Goal: Navigation & Orientation: Find specific page/section

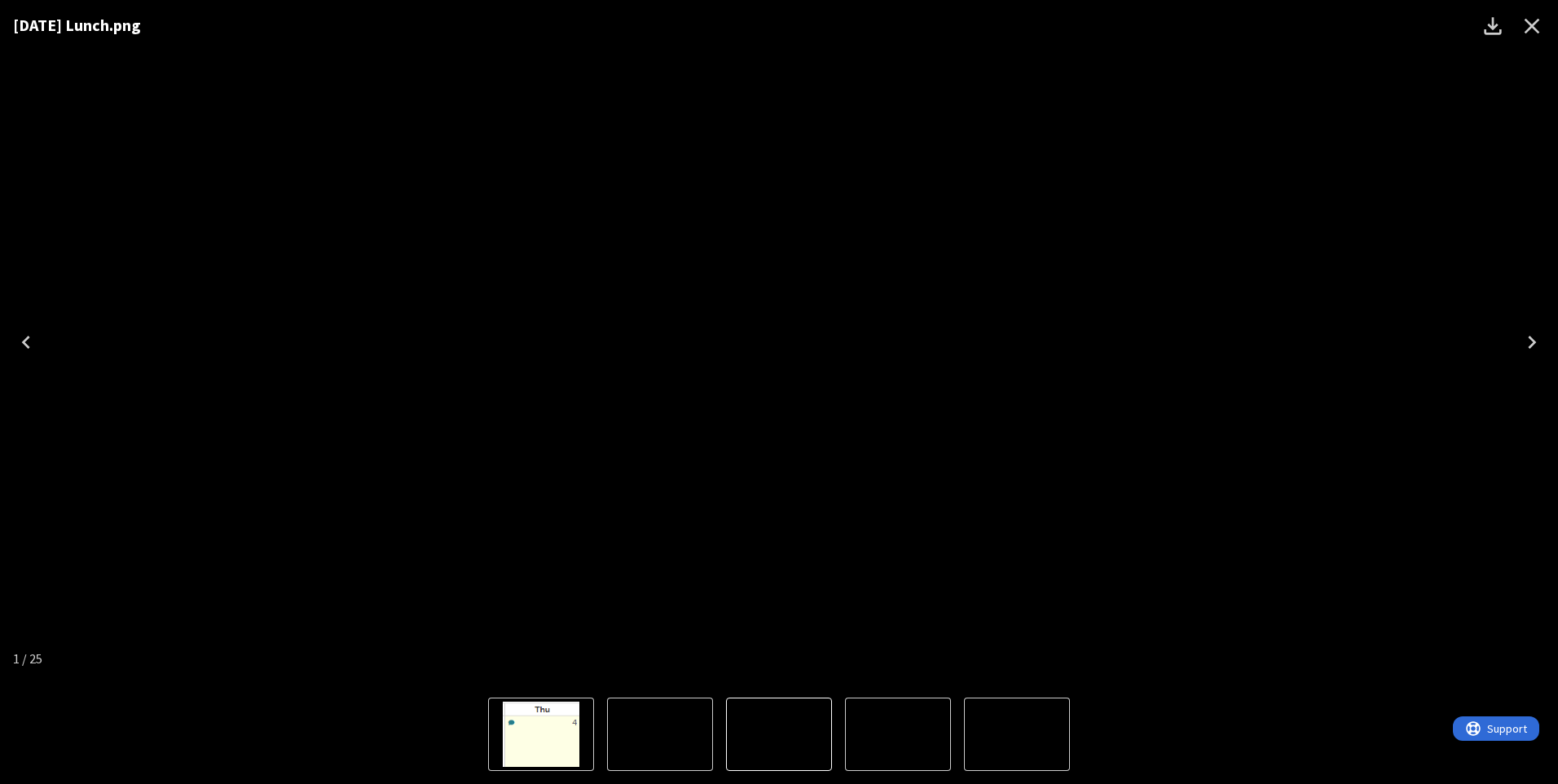
click at [1528, 24] on icon "Close" at bounding box center [1532, 26] width 26 height 26
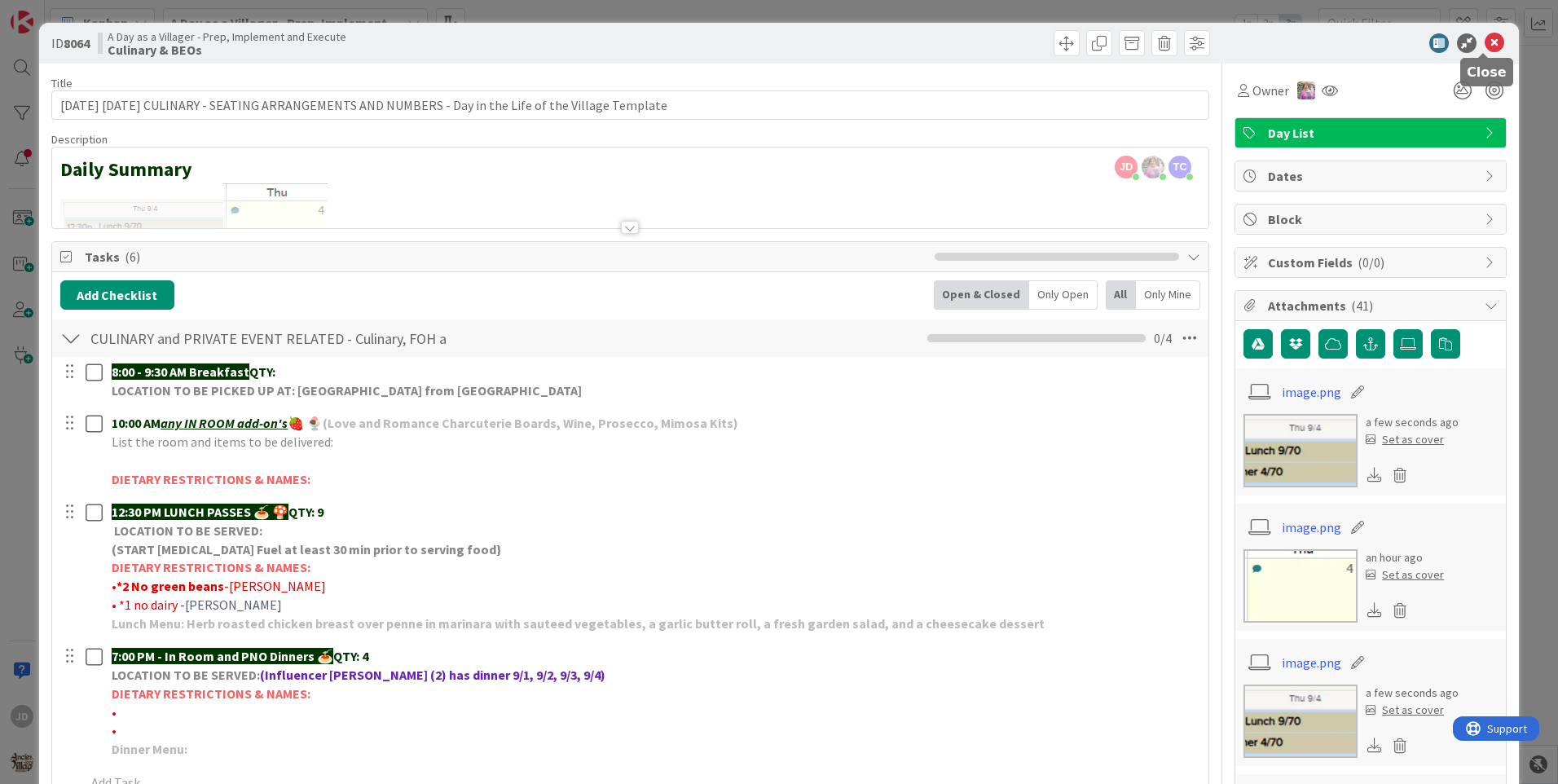
click at [1486, 43] on icon at bounding box center [1494, 43] width 20 height 20
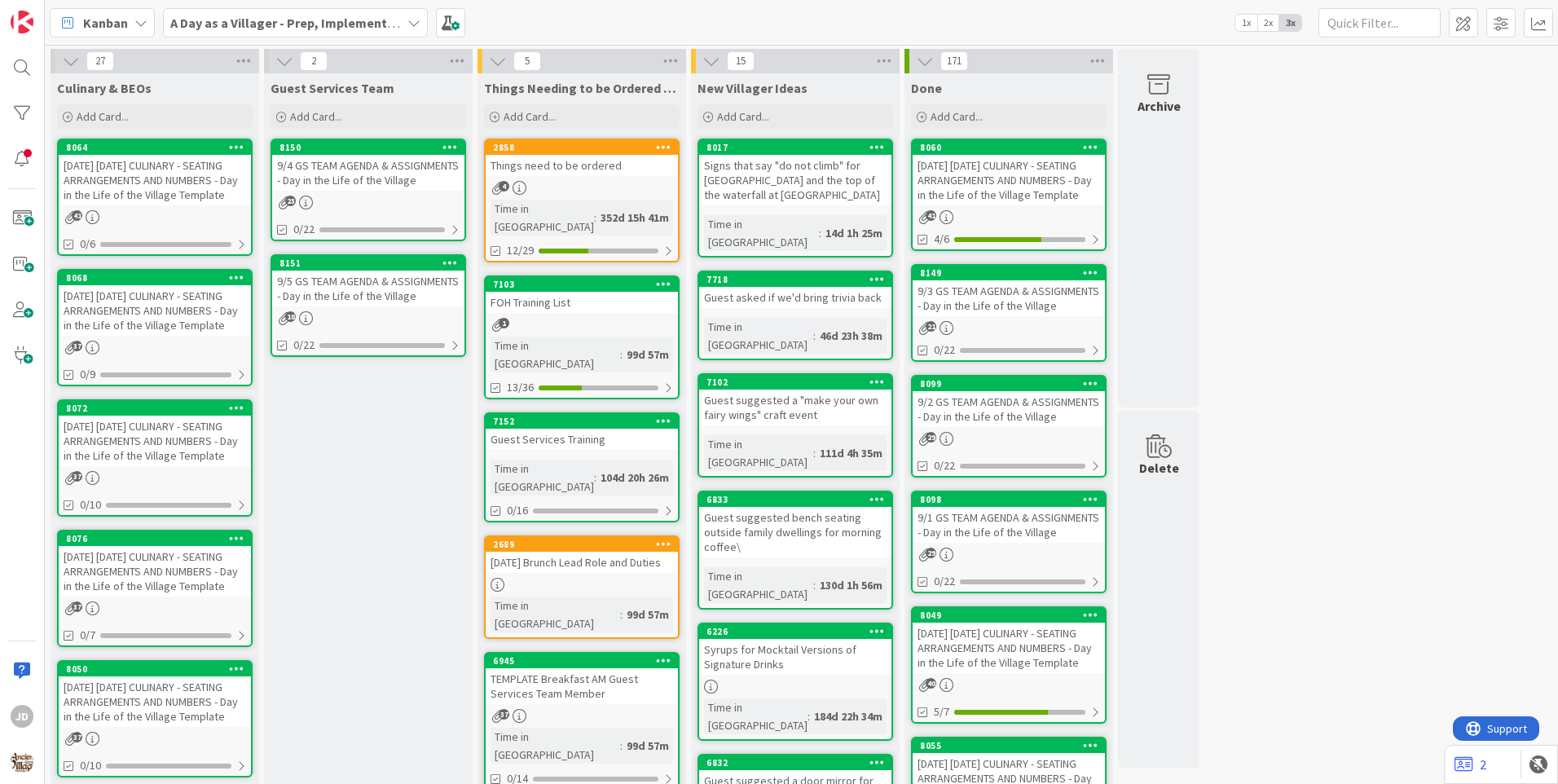
click at [374, 193] on link "8150 9/4 GS TEAM AGENDA & ASSIGNMENTS - Day in the Life of the Village 23 0/22" at bounding box center [368, 189] width 195 height 102
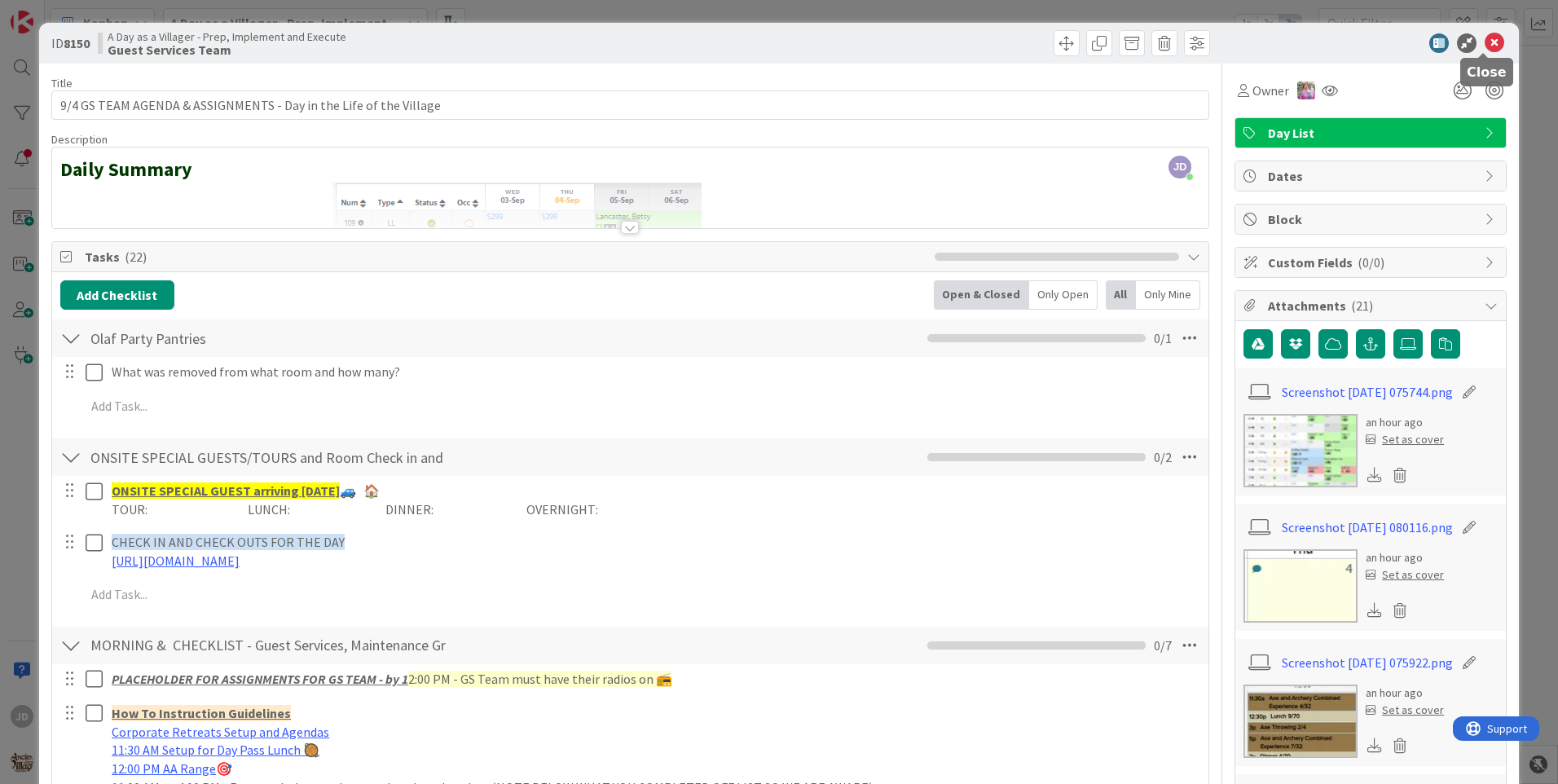
click at [1486, 46] on icon at bounding box center [1494, 43] width 20 height 20
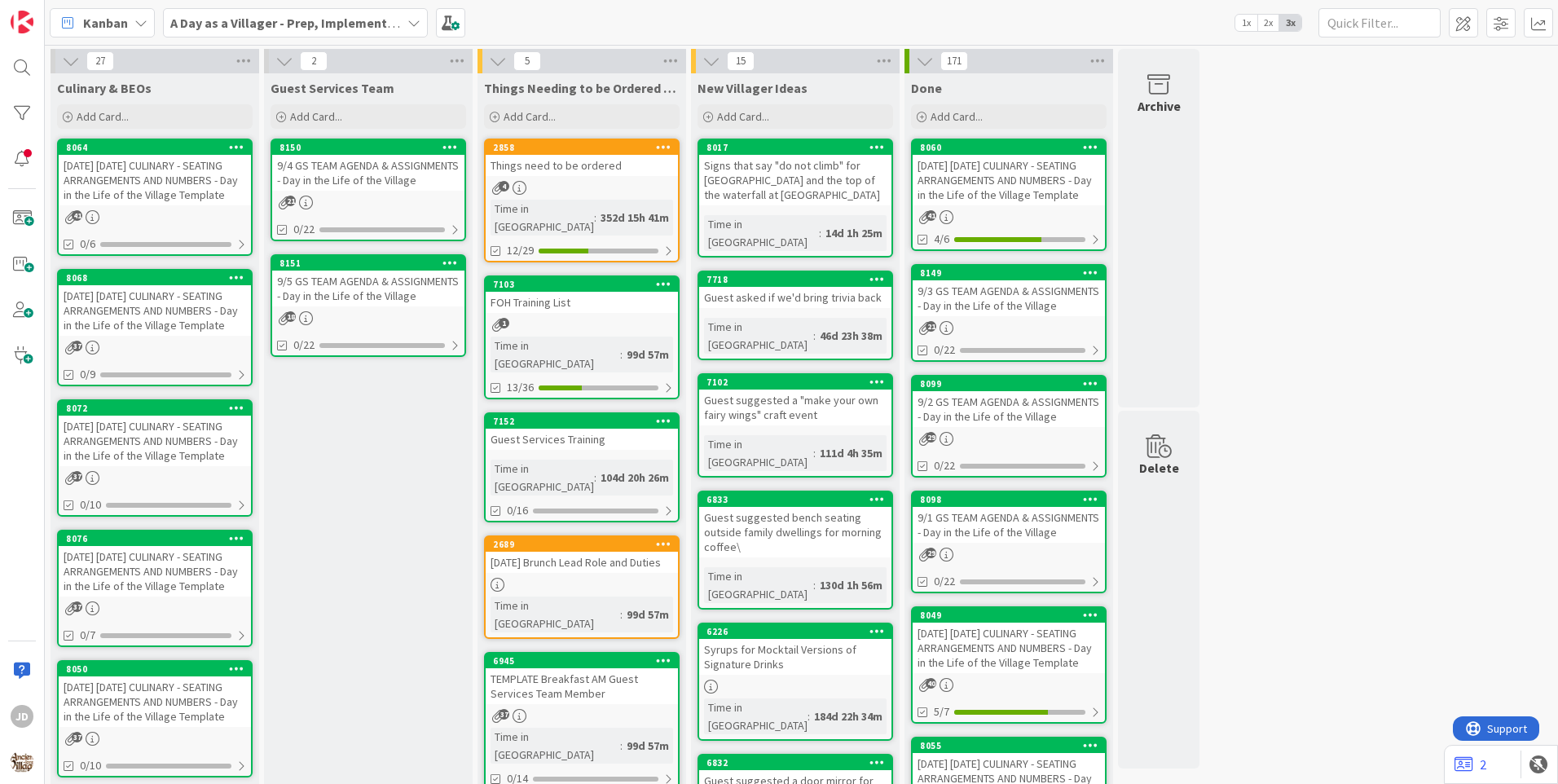
click at [359, 304] on div "9/5 GS TEAM AGENDA & ASSIGNMENTS - Day in the Life of the Village" at bounding box center [368, 288] width 193 height 36
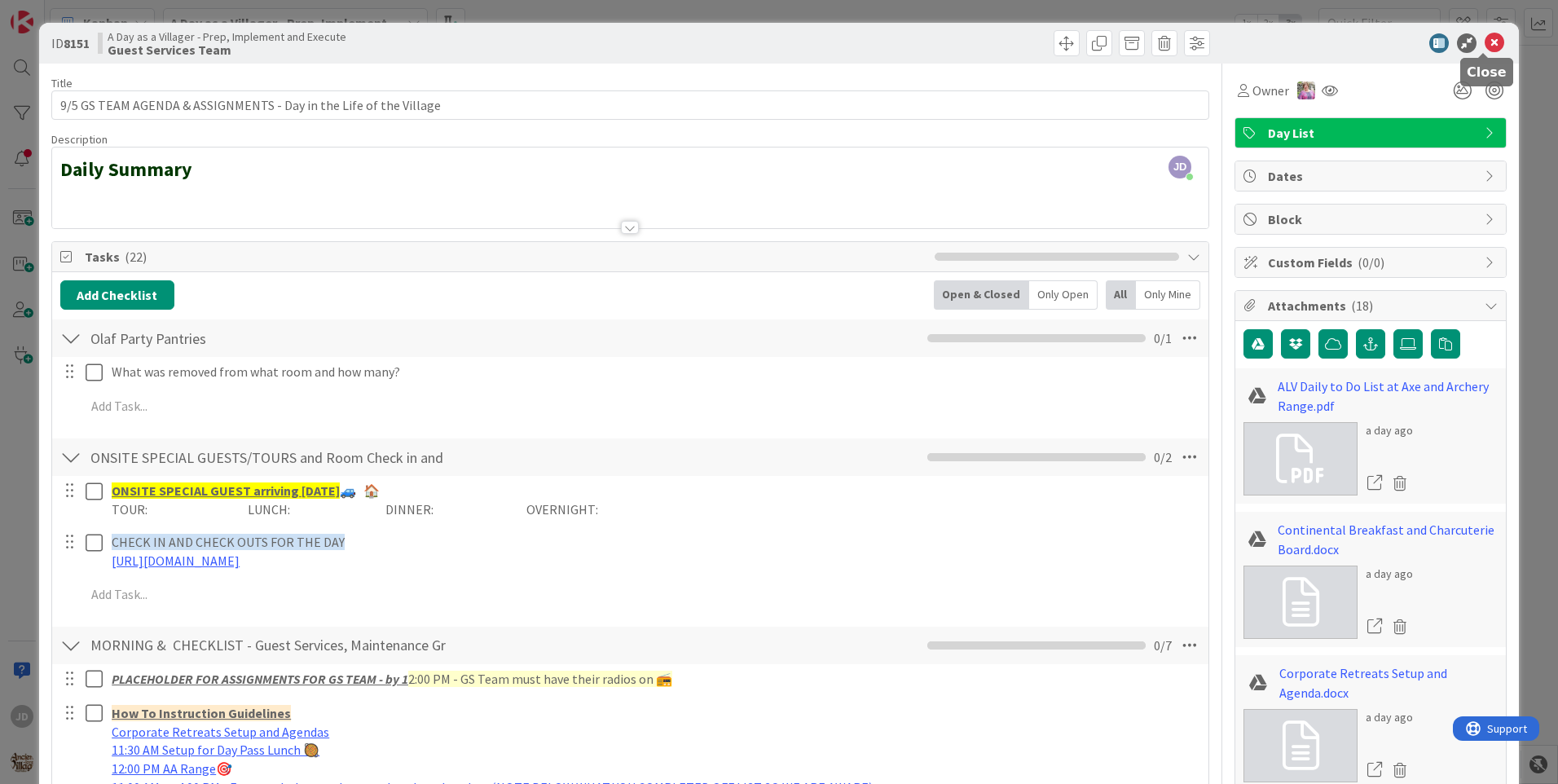
click at [1485, 40] on icon at bounding box center [1494, 43] width 20 height 20
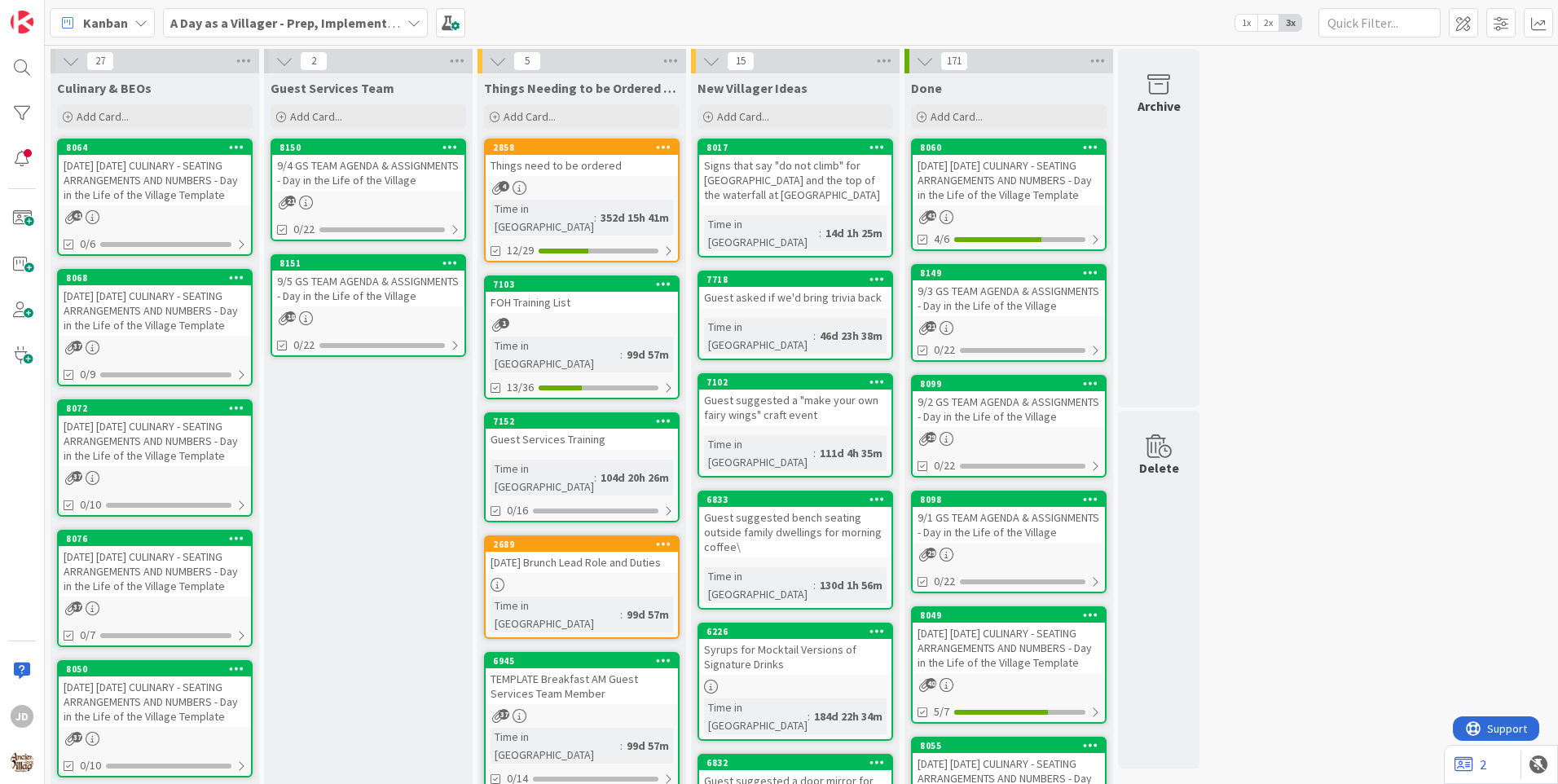
click at [186, 335] on div "[DATE] [DATE] CULINARY - SEATING ARRANGEMENTS AND NUMBERS - Day in the Life of …" at bounding box center [154, 311] width 193 height 51
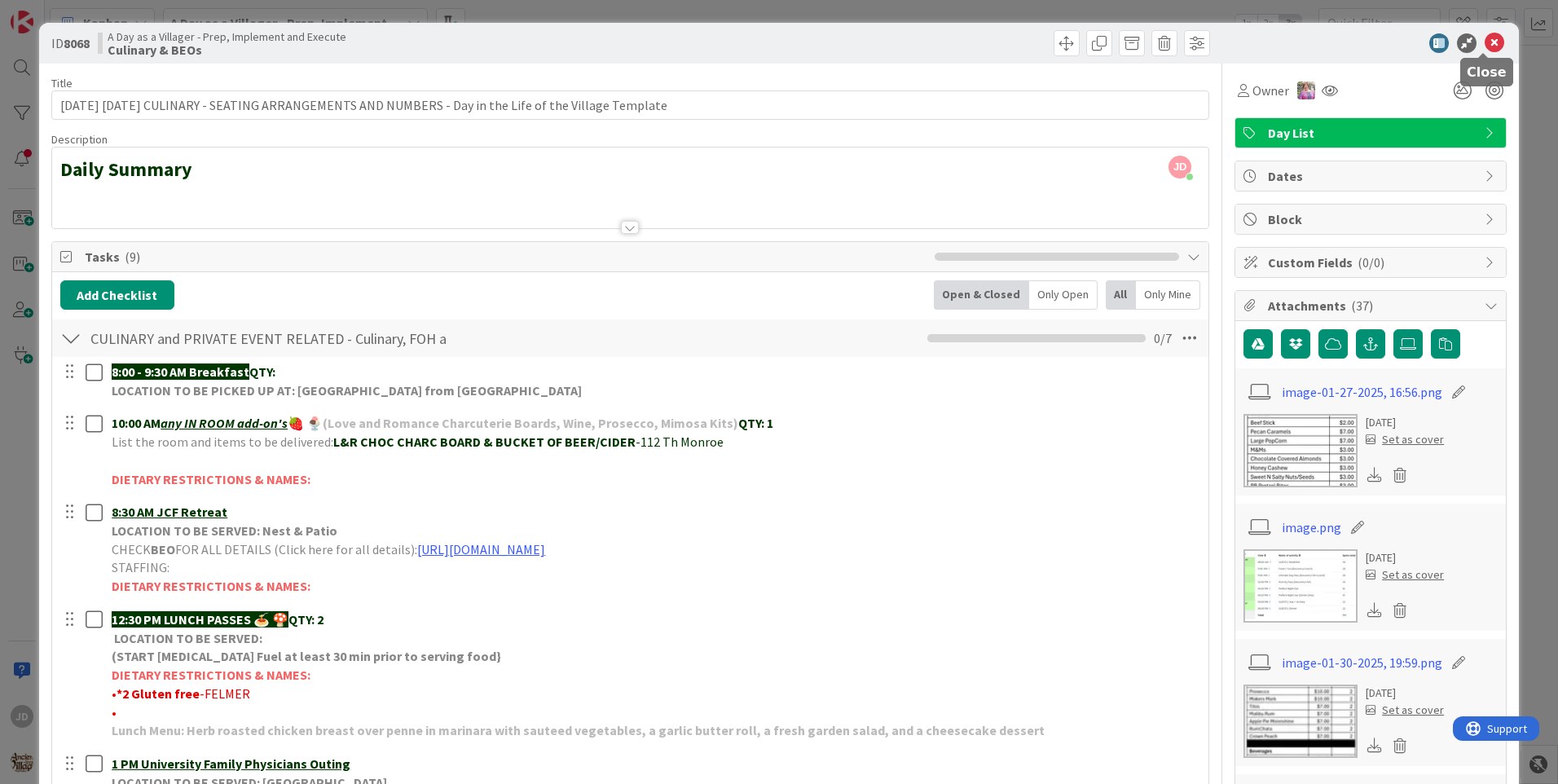
click at [1485, 49] on icon at bounding box center [1494, 43] width 20 height 20
